Goal: Task Accomplishment & Management: Use online tool/utility

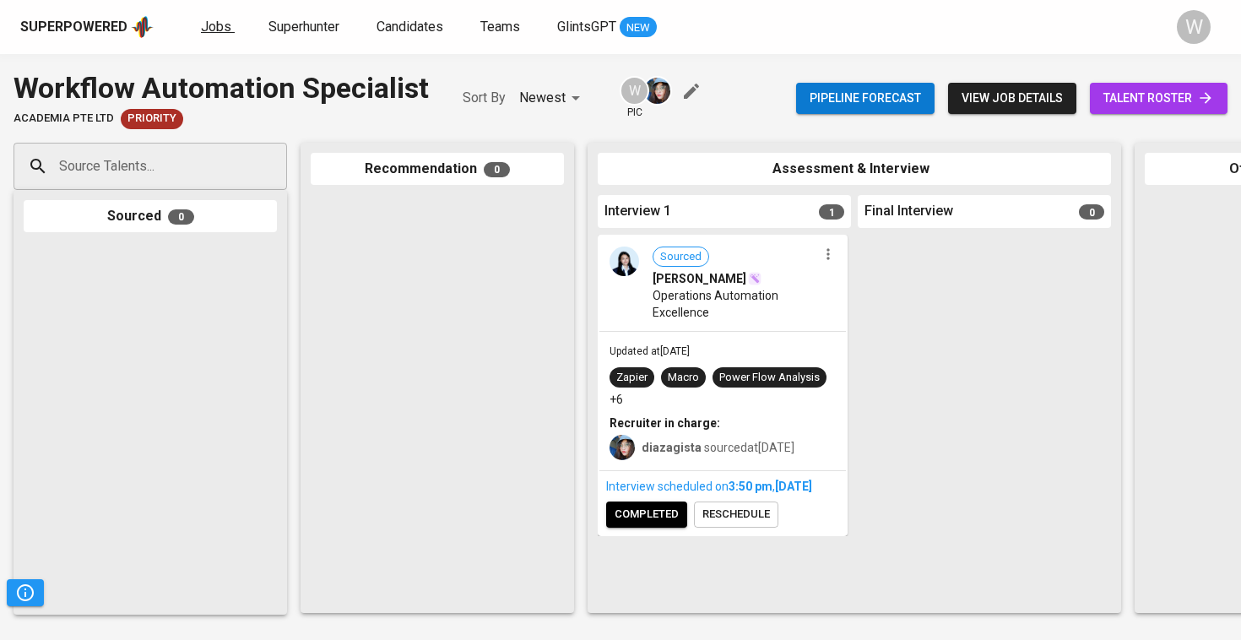
scroll to position [0, 769]
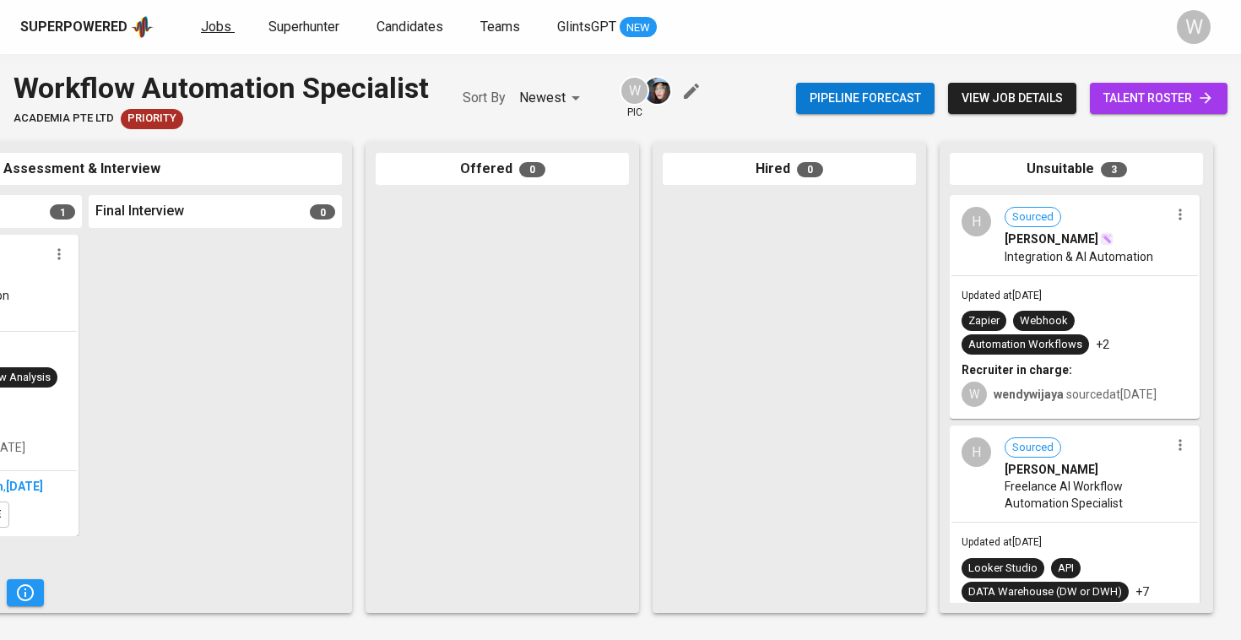
click at [222, 29] on span "Jobs" at bounding box center [216, 27] width 30 height 16
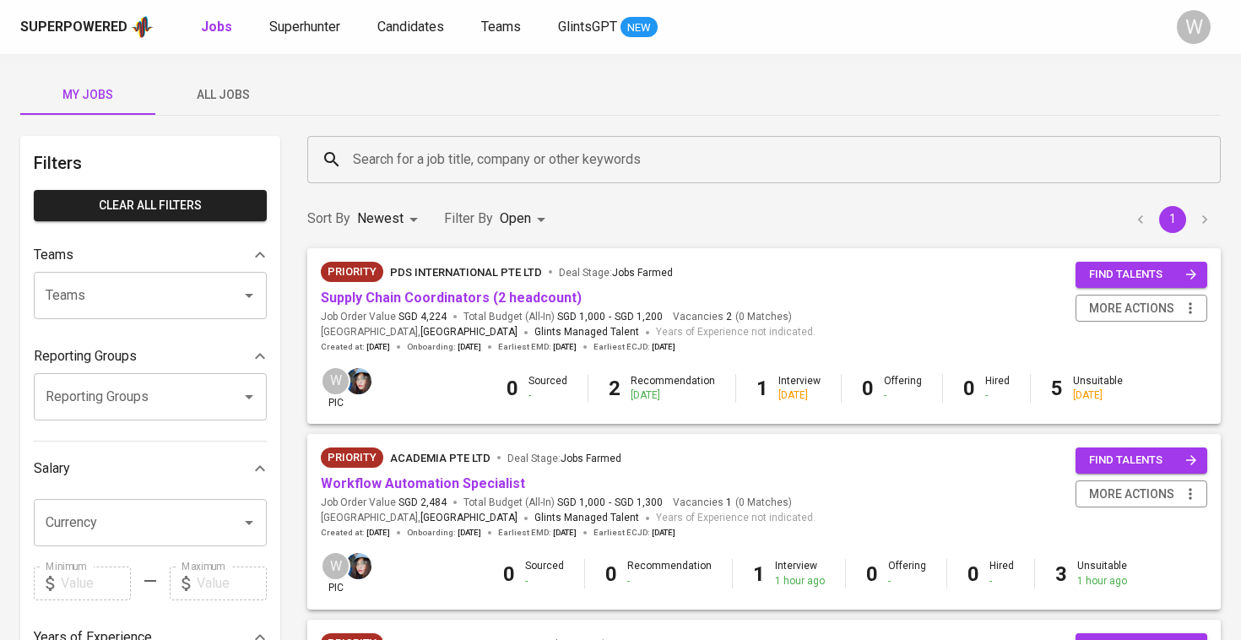
click at [248, 96] on span "All Jobs" at bounding box center [223, 94] width 115 height 21
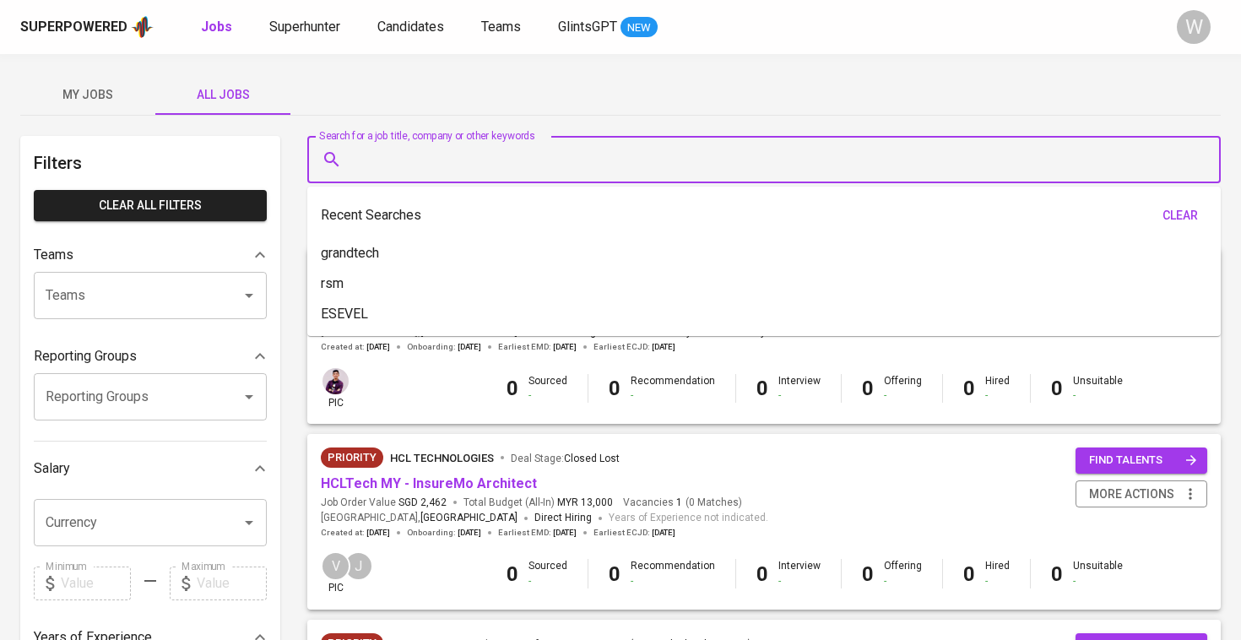
click at [393, 166] on input "Search for a job title, company or other keywords" at bounding box center [768, 160] width 839 height 32
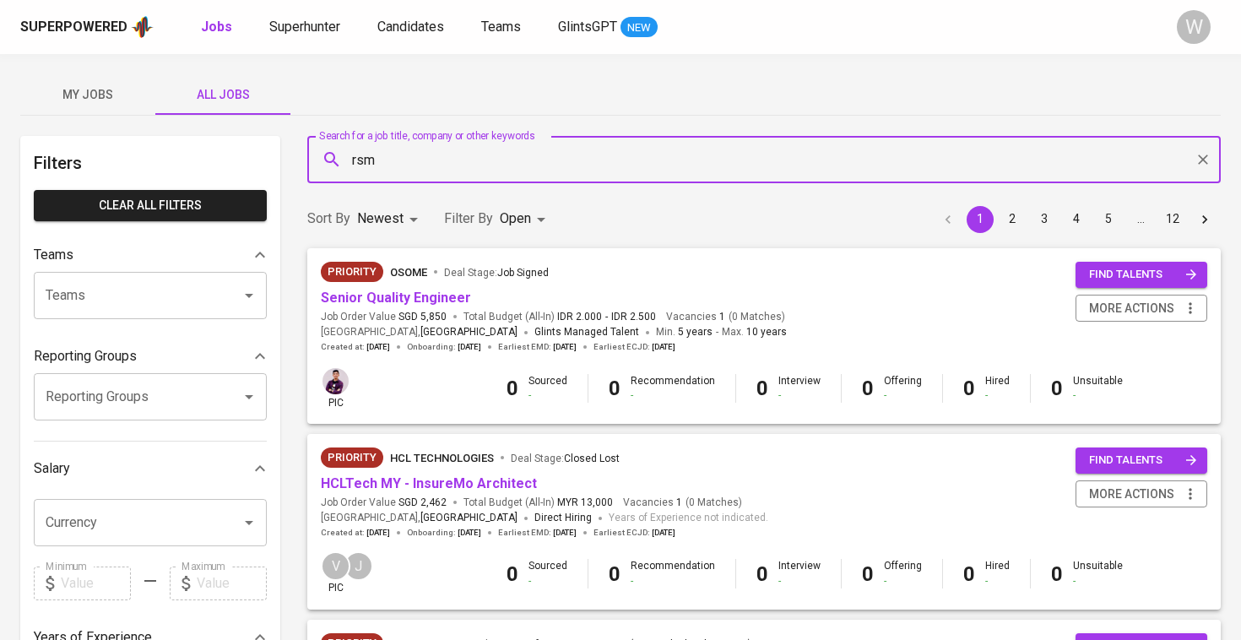
type input "rsm"
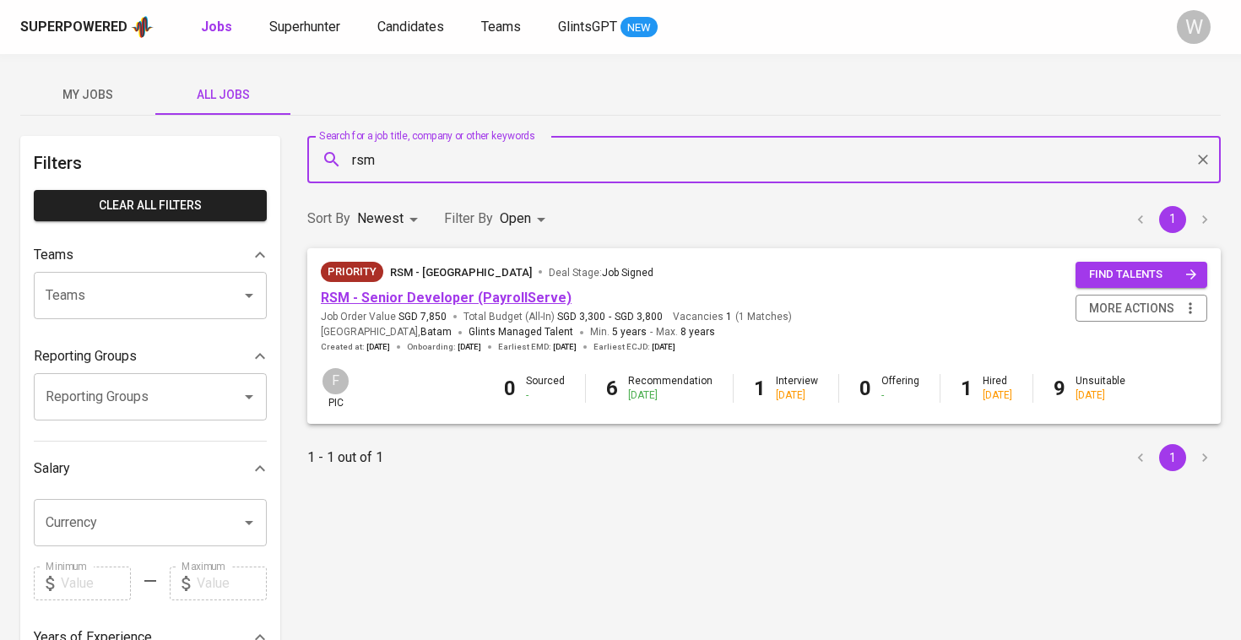
click at [514, 296] on link "RSM - Senior Developer (PayrollServe)" at bounding box center [446, 298] width 251 height 16
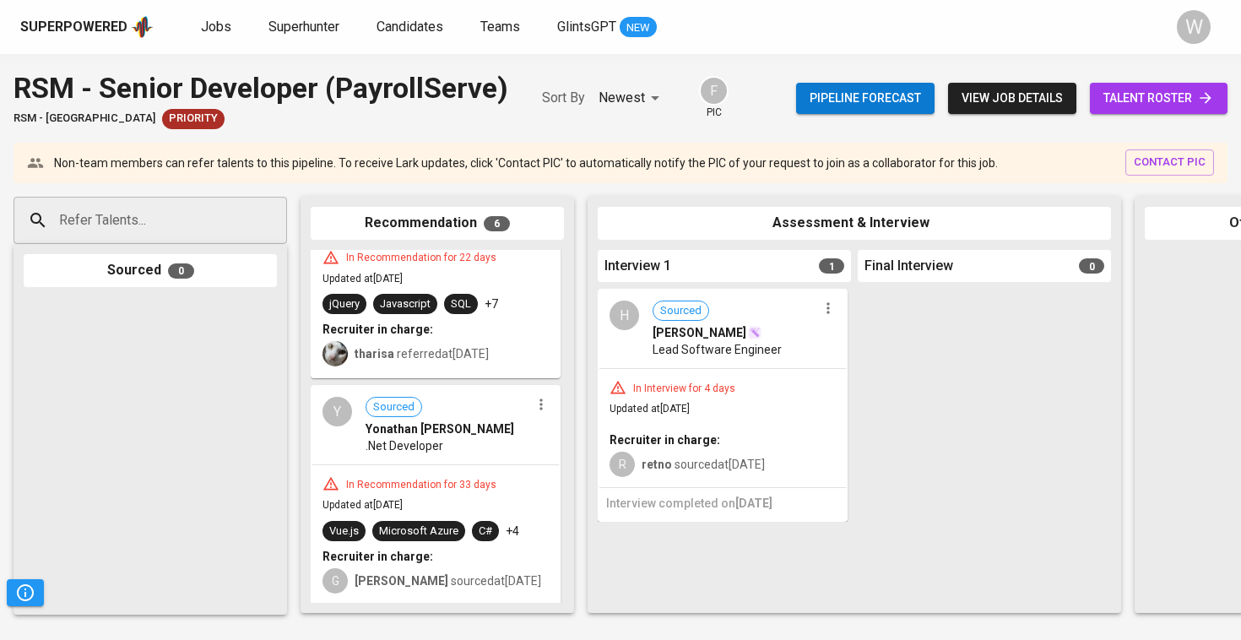
scroll to position [866, 0]
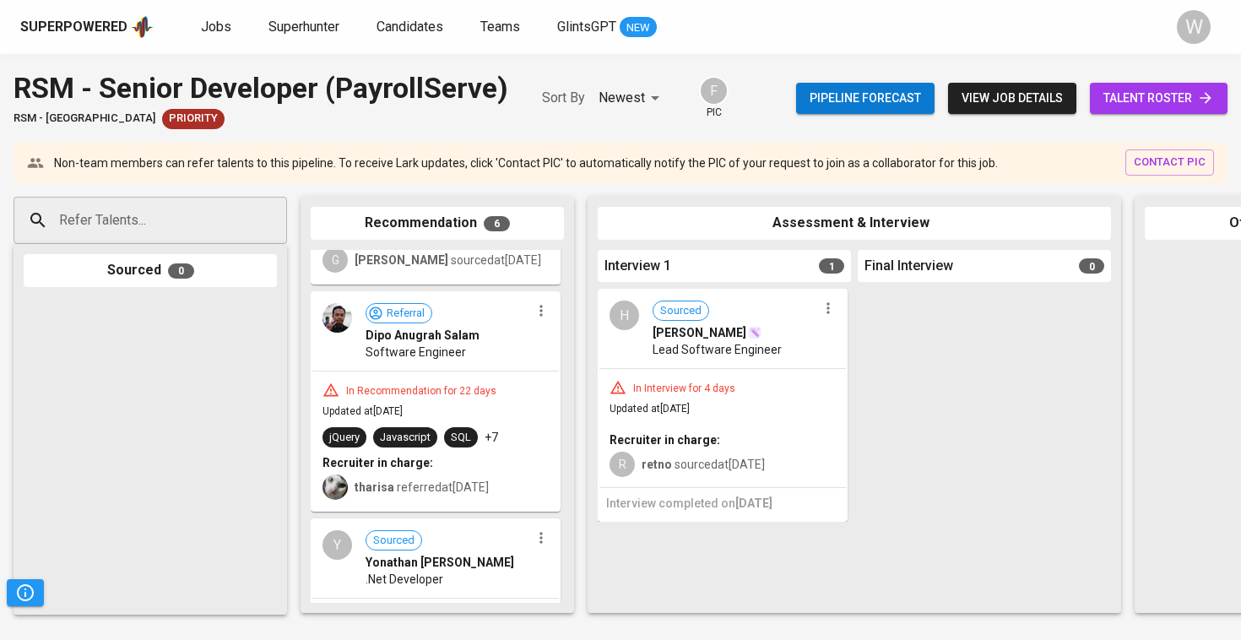
click at [1194, 104] on span "talent roster" at bounding box center [1159, 98] width 111 height 21
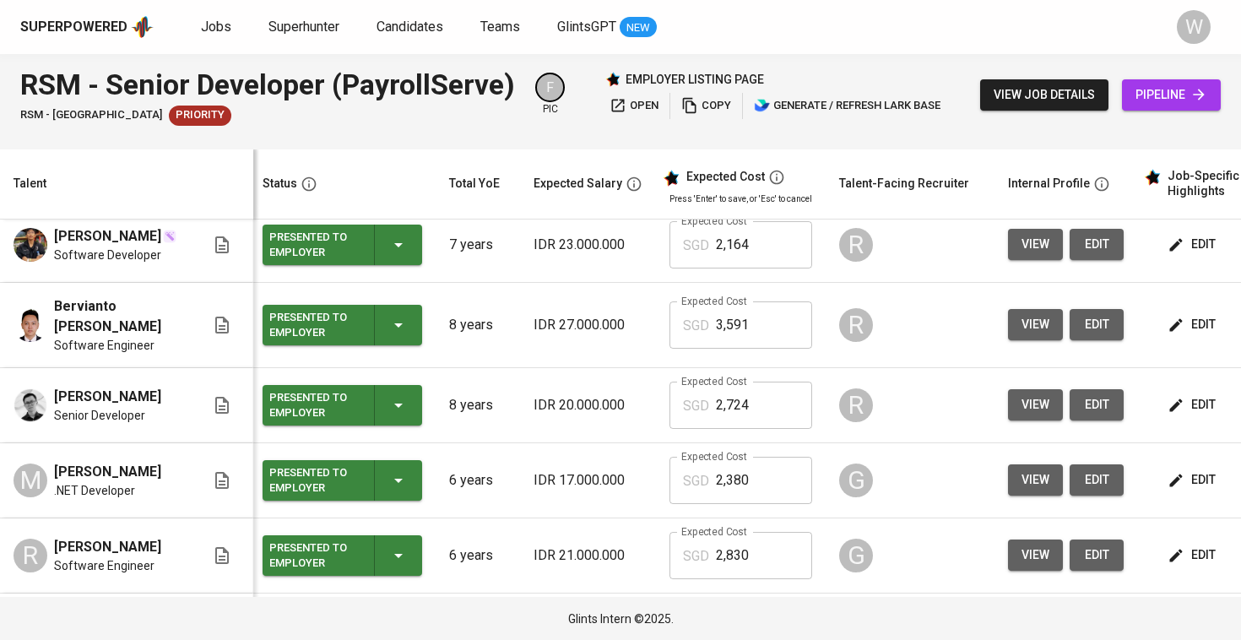
scroll to position [905, 4]
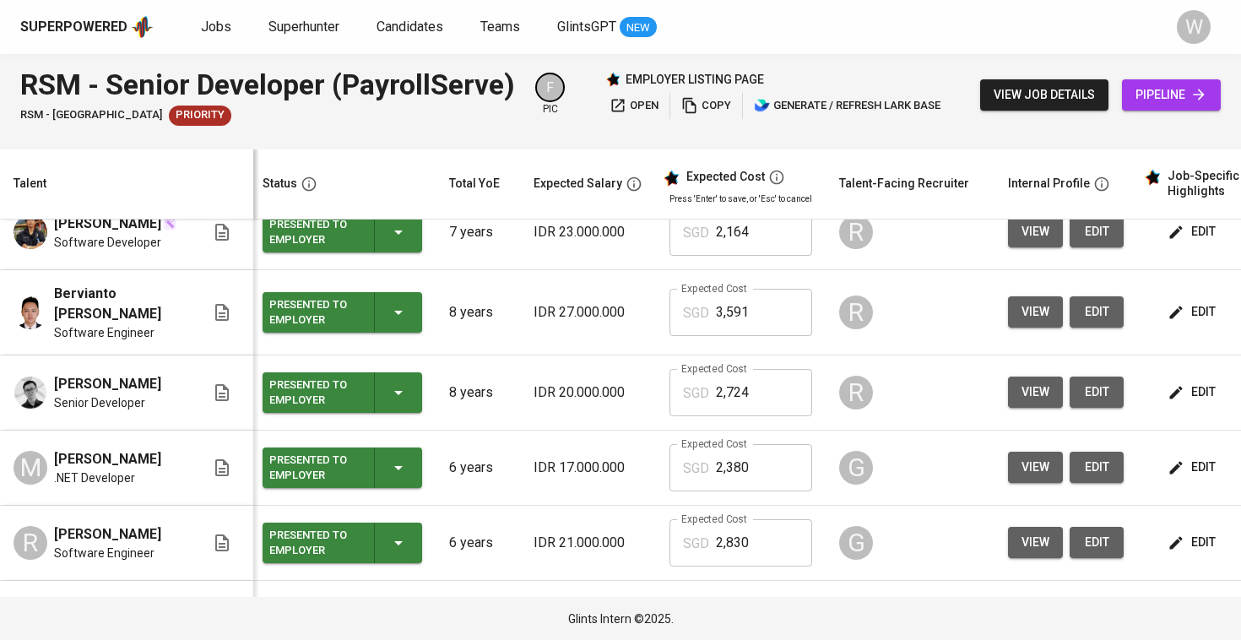
click at [443, 421] on td "8 years" at bounding box center [478, 393] width 84 height 75
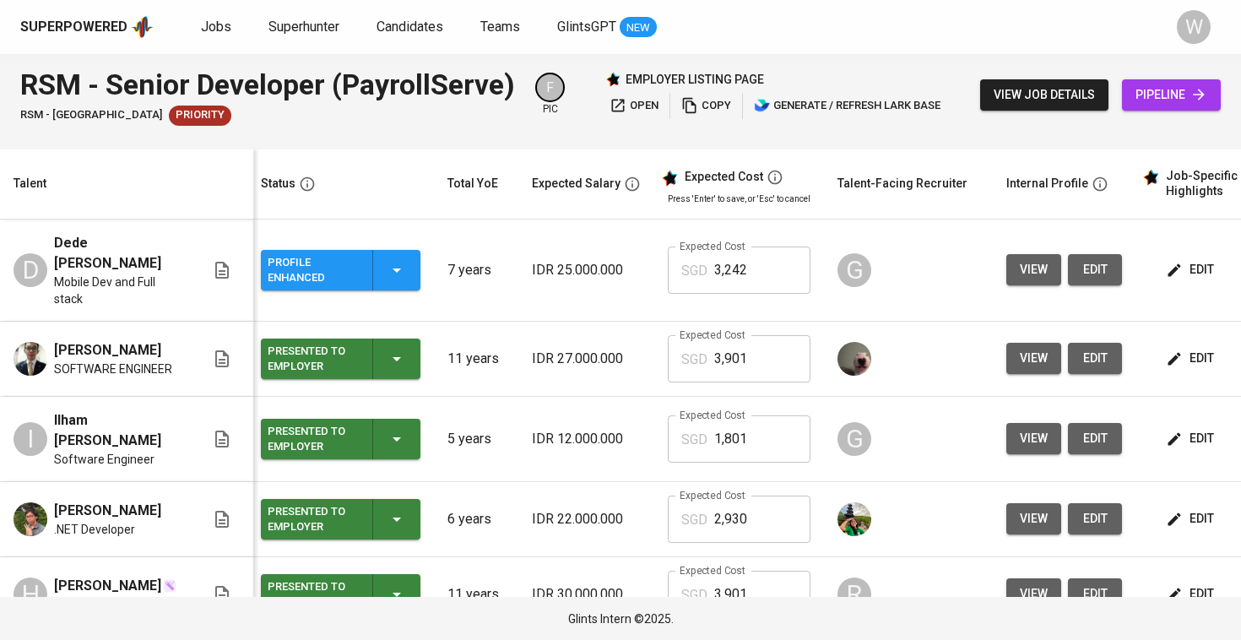
scroll to position [0, 0]
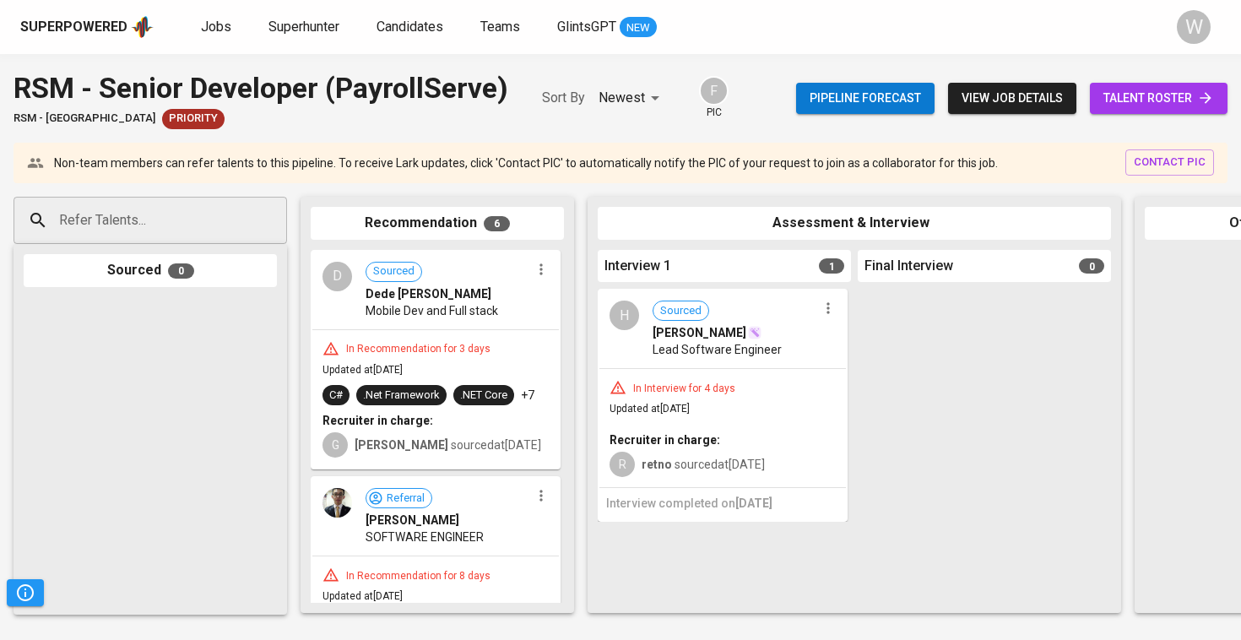
scroll to position [0, 100]
